Goal: Task Accomplishment & Management: Manage account settings

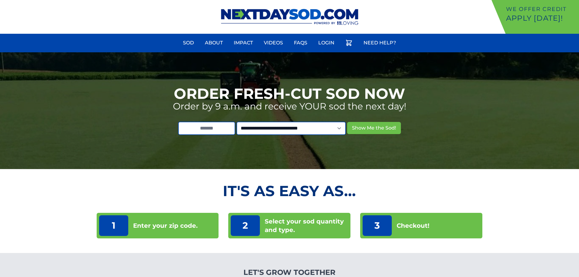
click at [331, 51] on li "Login" at bounding box center [326, 44] width 23 height 17
click at [332, 41] on link "Login" at bounding box center [326, 43] width 23 height 15
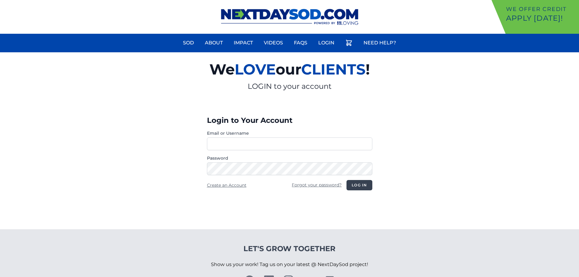
type input "**********"
click at [365, 185] on button "Log in" at bounding box center [360, 185] width 26 height 10
